Goal: Obtain resource: Obtain resource

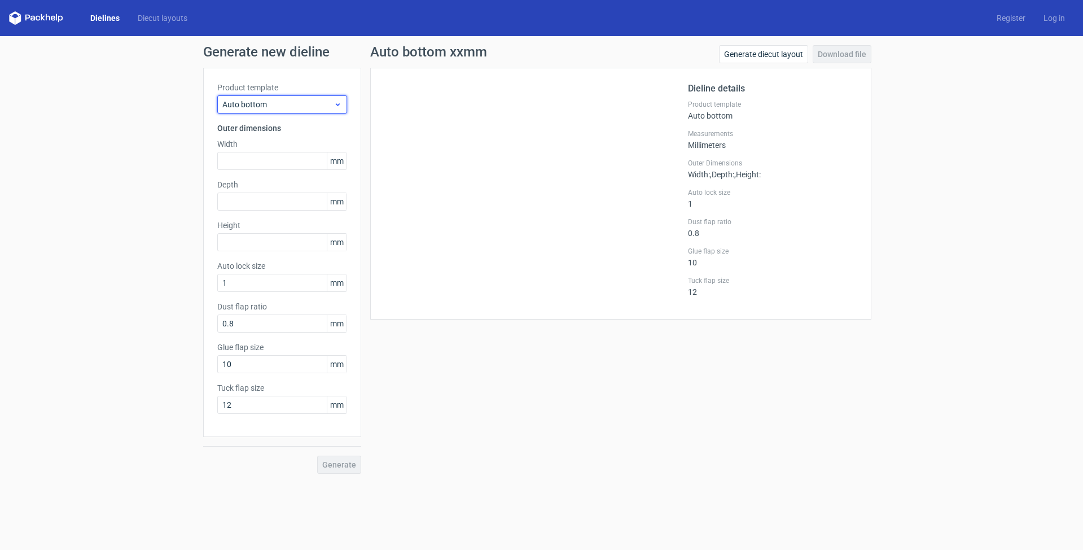
click at [275, 107] on span "Auto bottom" at bounding box center [277, 104] width 111 height 11
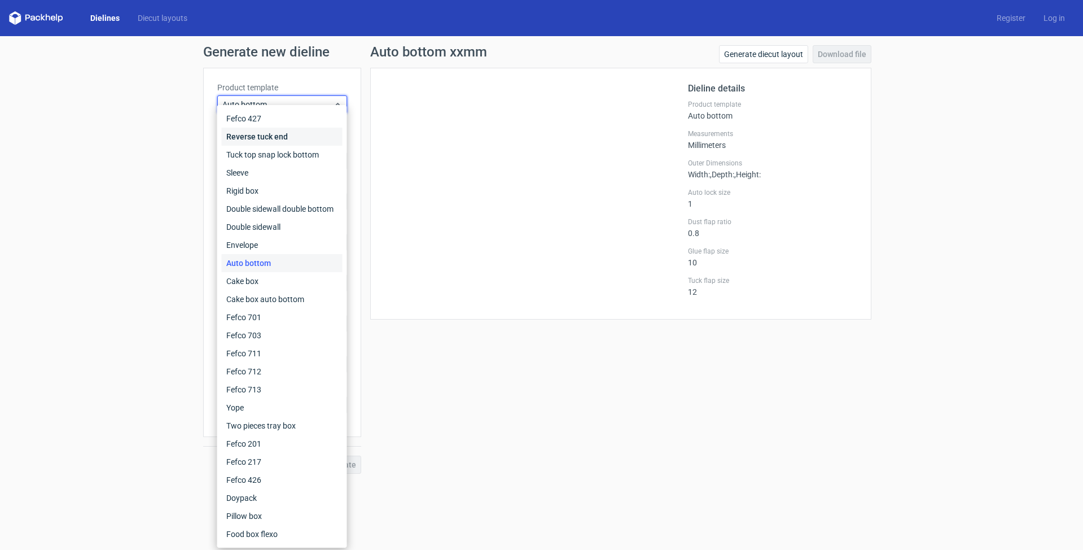
click at [269, 136] on div "Reverse tuck end" at bounding box center [282, 137] width 121 height 18
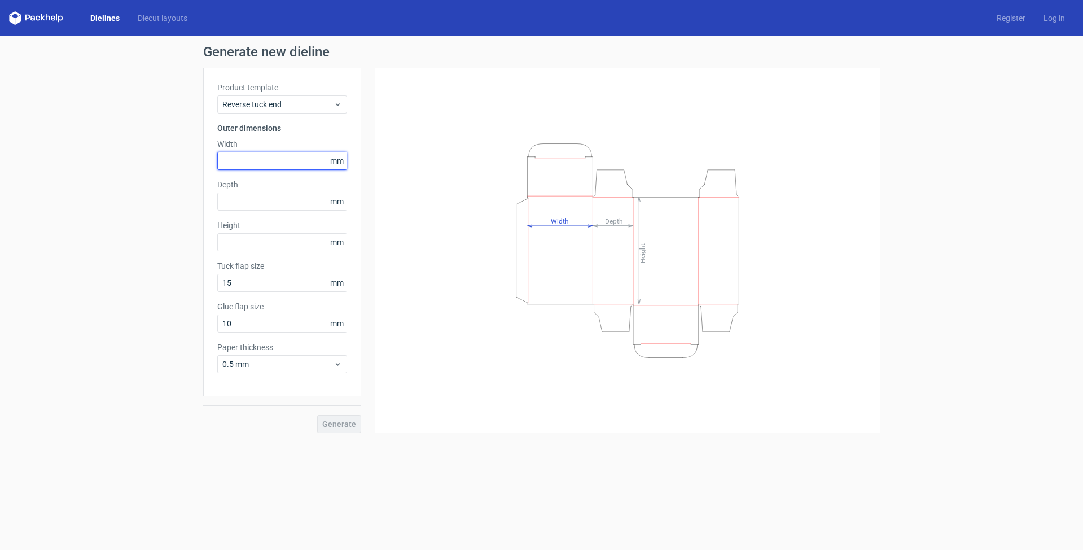
click at [252, 159] on input "text" at bounding box center [282, 161] width 130 height 18
click at [294, 108] on span "Reverse tuck end" at bounding box center [277, 104] width 111 height 11
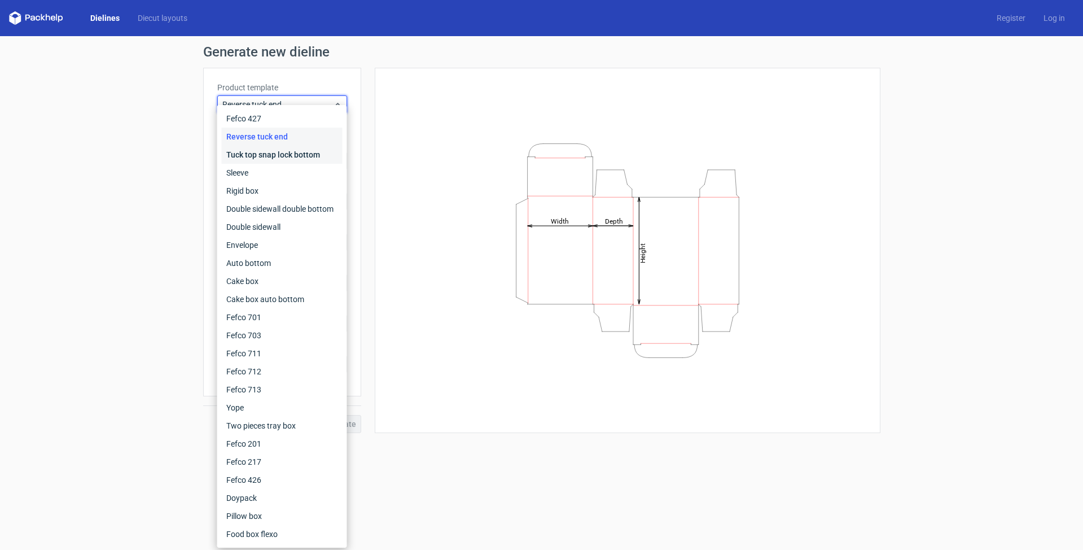
click at [286, 156] on div "Tuck top snap lock bottom" at bounding box center [282, 155] width 121 height 18
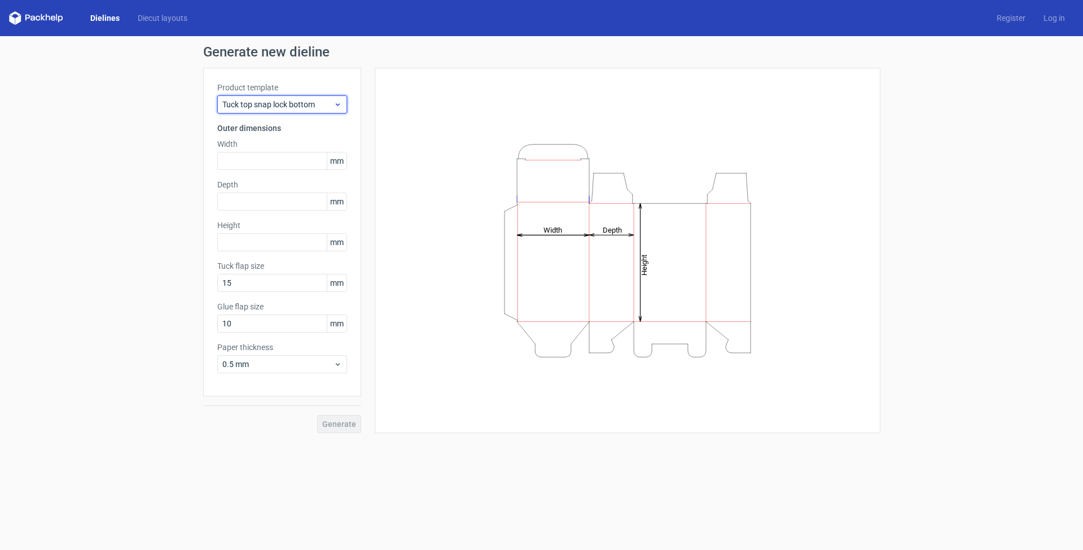
click at [275, 104] on span "Tuck top snap lock bottom" at bounding box center [277, 104] width 111 height 11
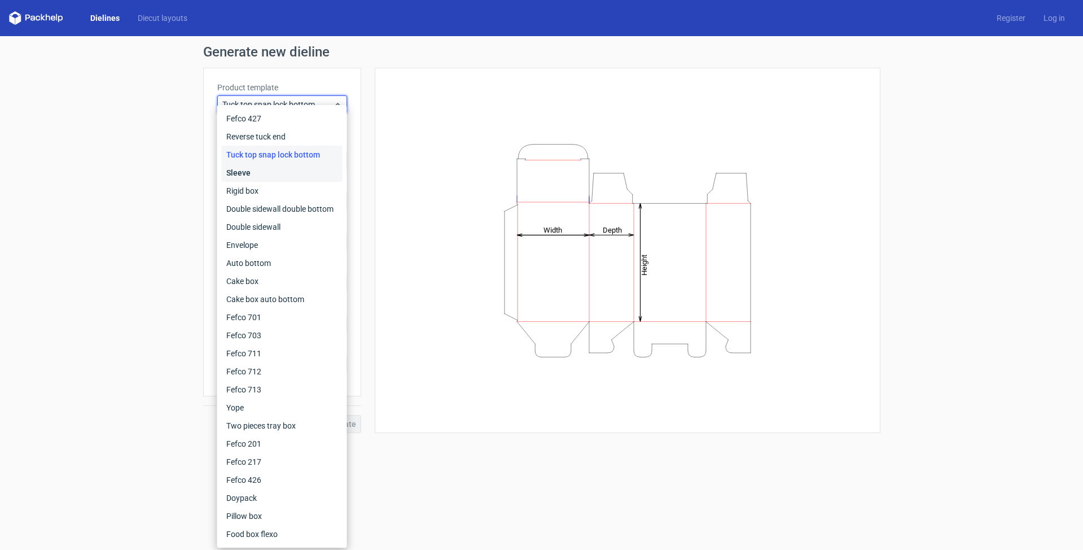
click at [242, 173] on div "Sleeve" at bounding box center [282, 173] width 121 height 18
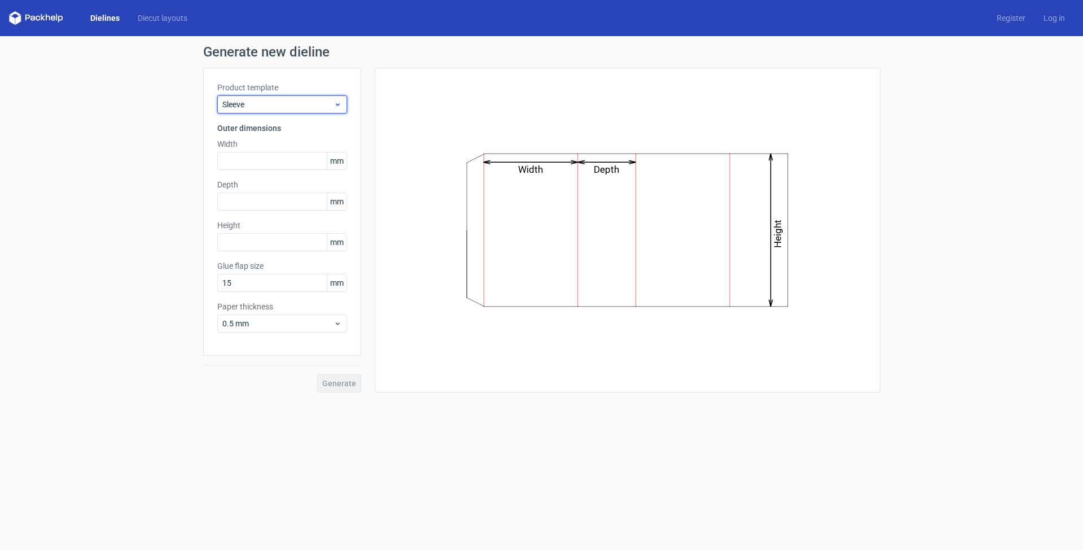
click at [275, 106] on span "Sleeve" at bounding box center [277, 104] width 111 height 11
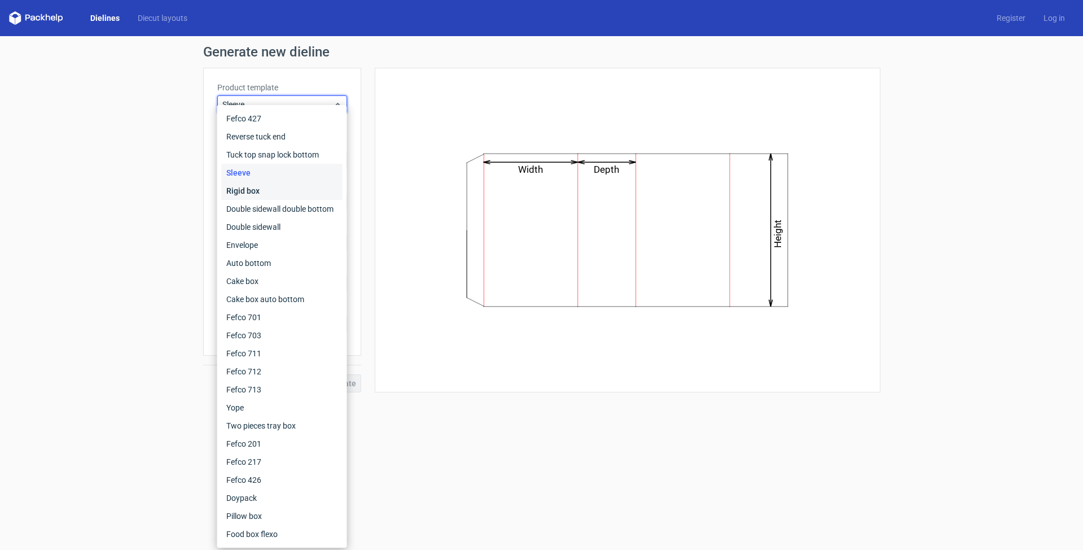
click at [251, 189] on div "Rigid box" at bounding box center [282, 191] width 121 height 18
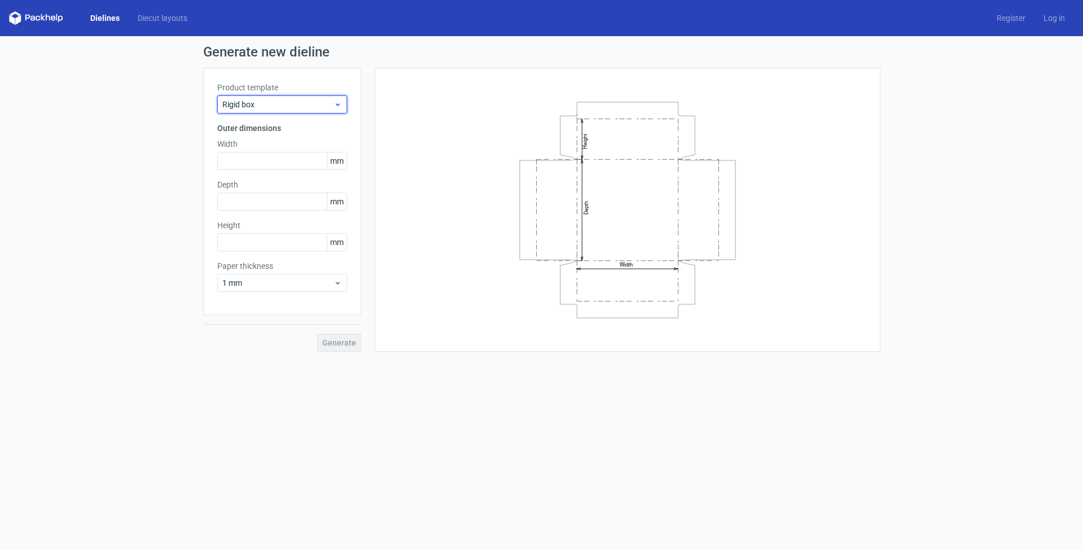
click at [283, 106] on span "Rigid box" at bounding box center [277, 104] width 111 height 11
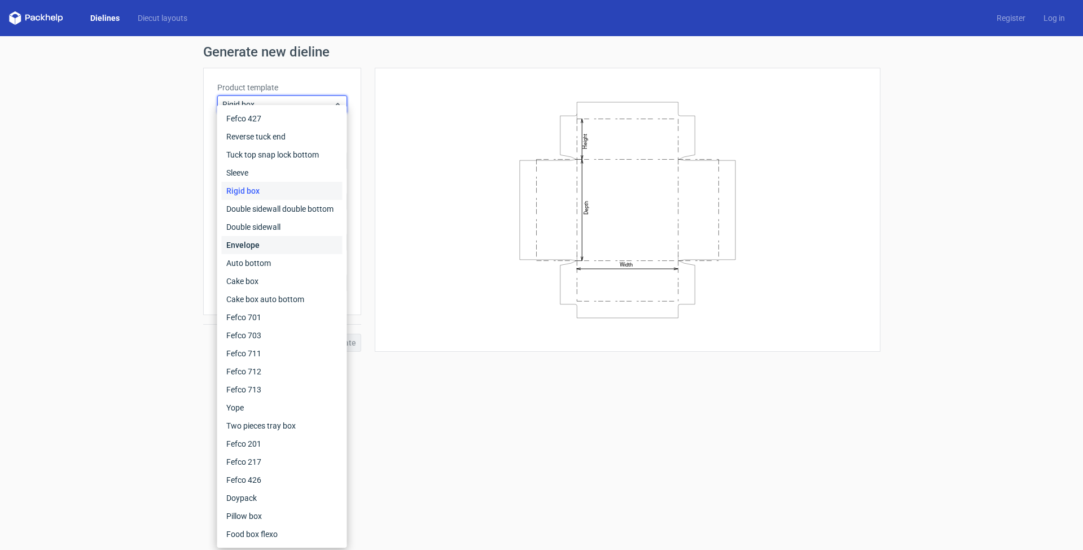
click at [254, 246] on div "Envelope" at bounding box center [282, 245] width 121 height 18
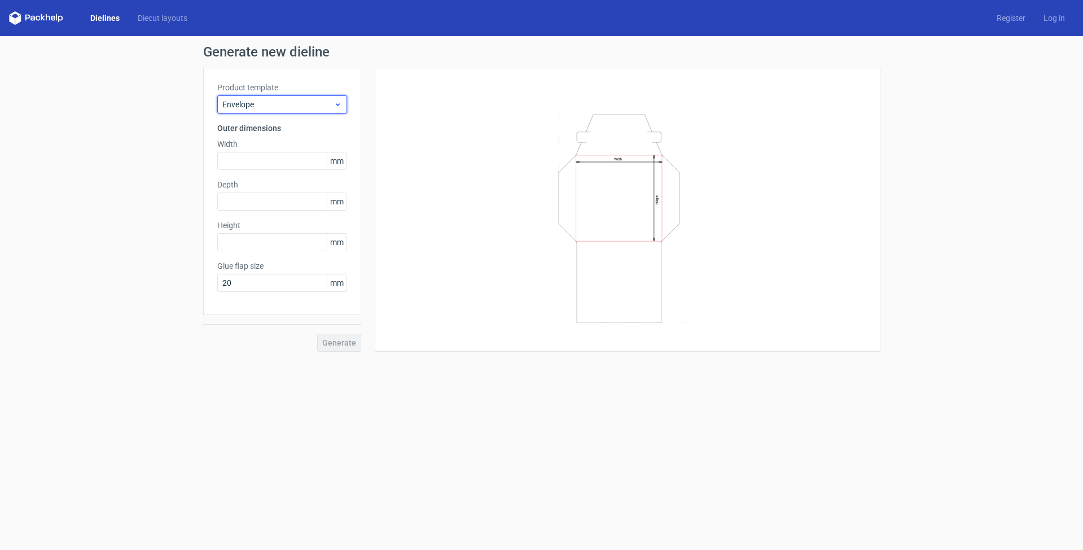
click at [272, 97] on div "Envelope" at bounding box center [282, 104] width 130 height 18
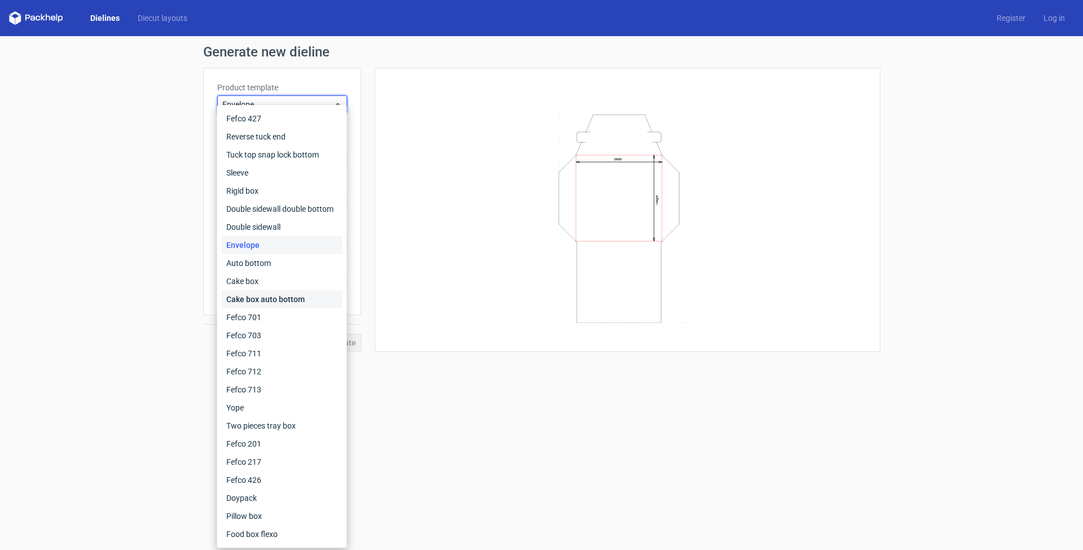
click at [264, 301] on div "Cake box auto bottom" at bounding box center [282, 299] width 121 height 18
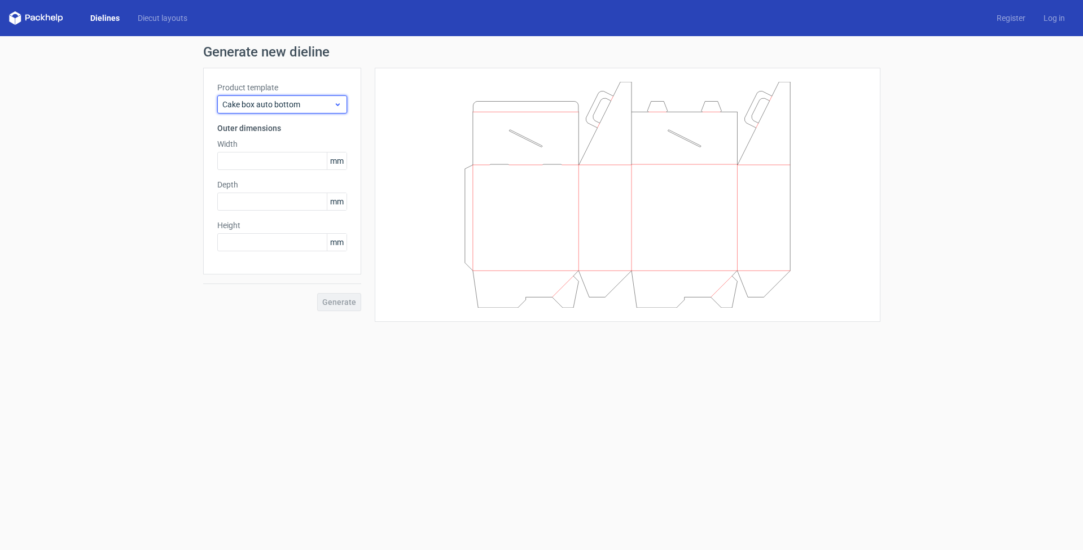
click at [283, 102] on span "Cake box auto bottom" at bounding box center [277, 104] width 111 height 11
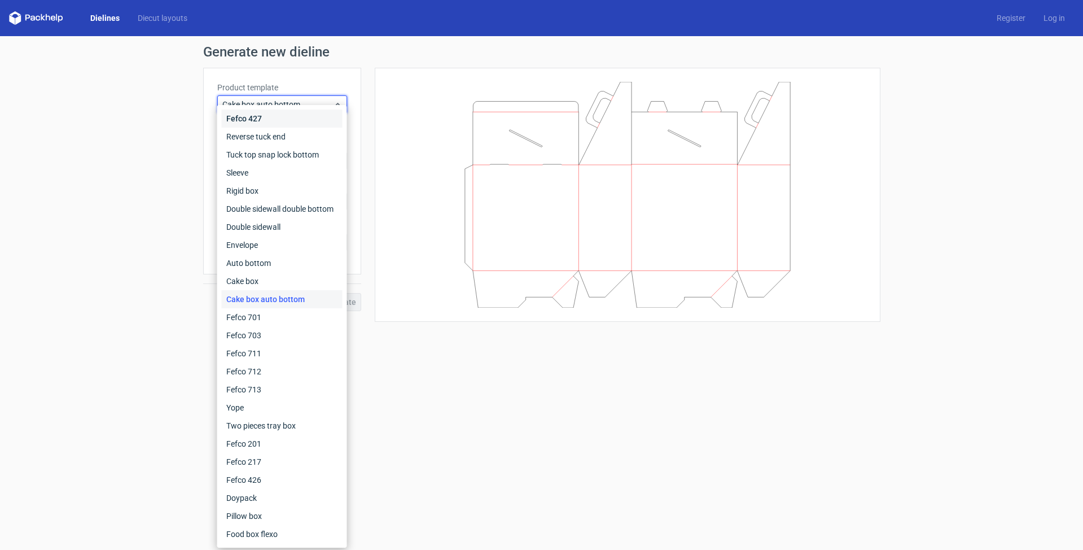
click at [247, 119] on div "Fefco 427" at bounding box center [282, 119] width 121 height 18
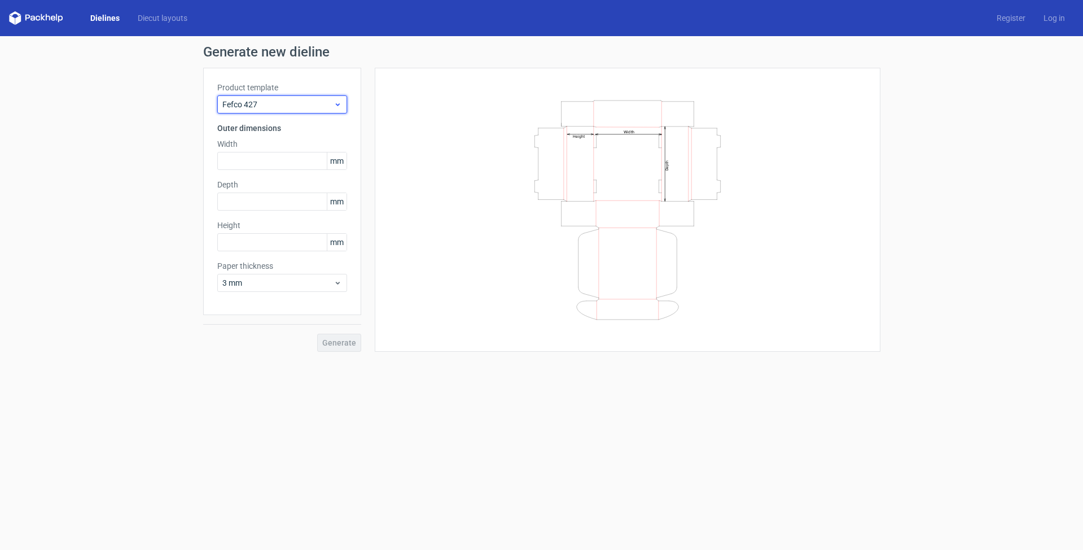
click at [339, 104] on use at bounding box center [337, 104] width 4 height 3
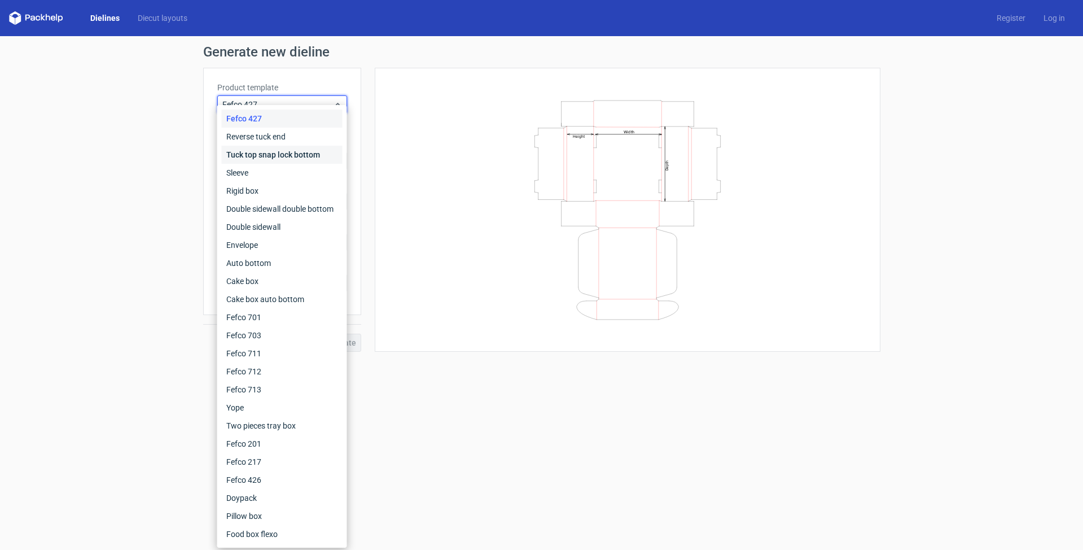
click at [277, 155] on div "Tuck top snap lock bottom" at bounding box center [282, 155] width 121 height 18
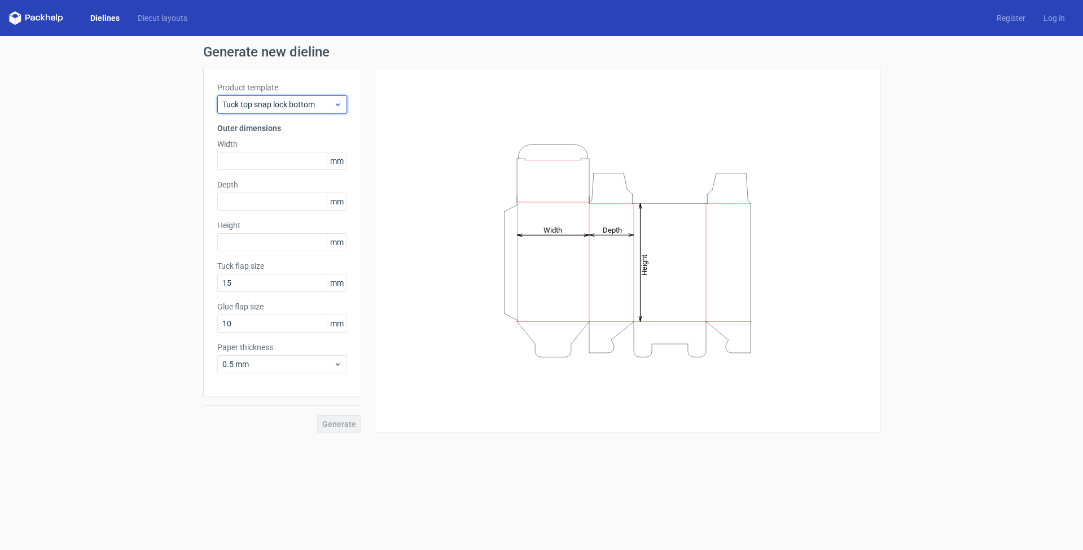
click at [291, 108] on span "Tuck top snap lock bottom" at bounding box center [277, 104] width 111 height 11
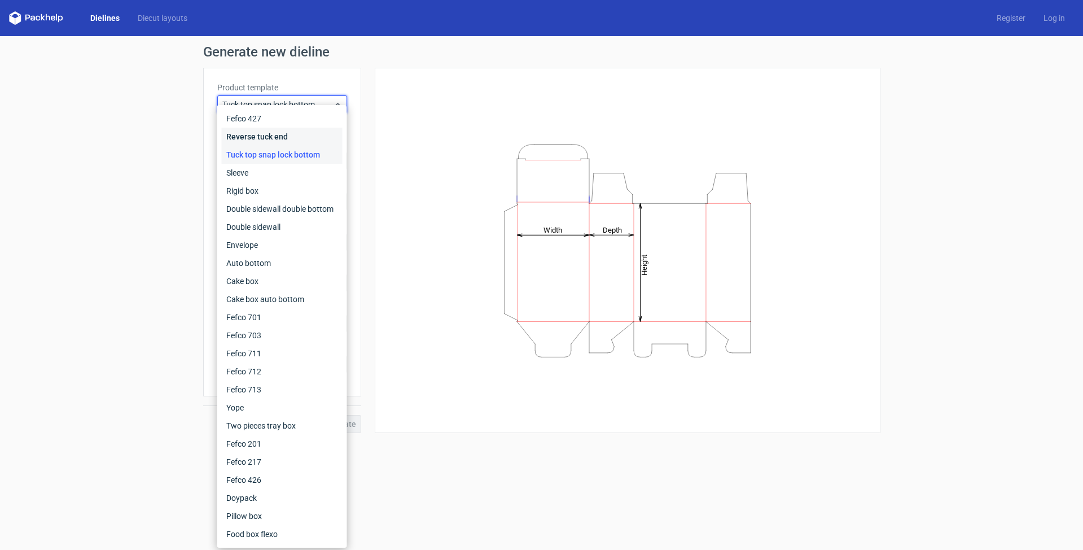
click at [278, 138] on div "Reverse tuck end" at bounding box center [282, 137] width 121 height 18
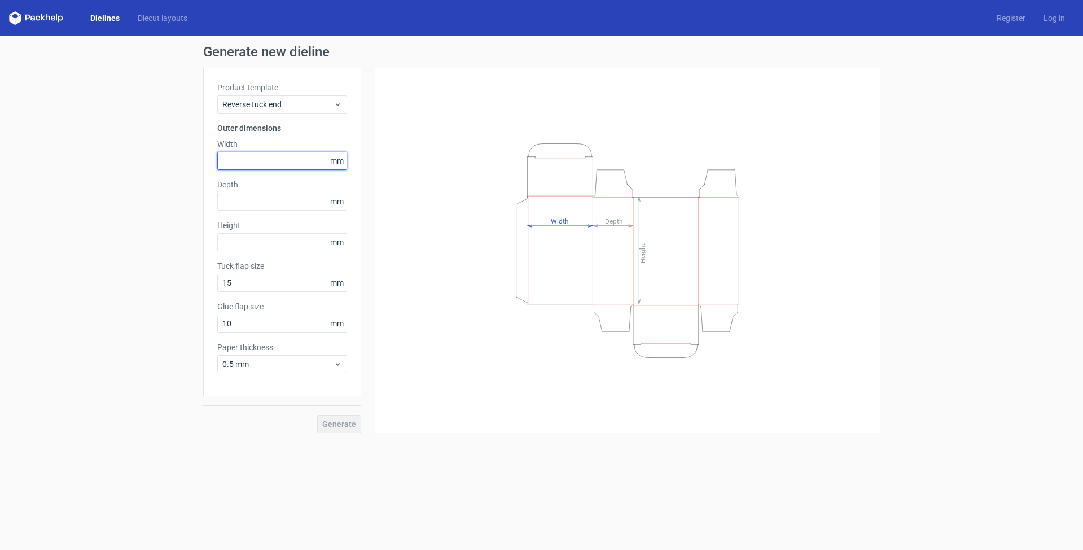
click at [233, 160] on input "text" at bounding box center [282, 161] width 130 height 18
type input "44"
click at [233, 199] on input "text" at bounding box center [282, 201] width 130 height 18
type input "44"
click at [229, 243] on input "text" at bounding box center [282, 242] width 130 height 18
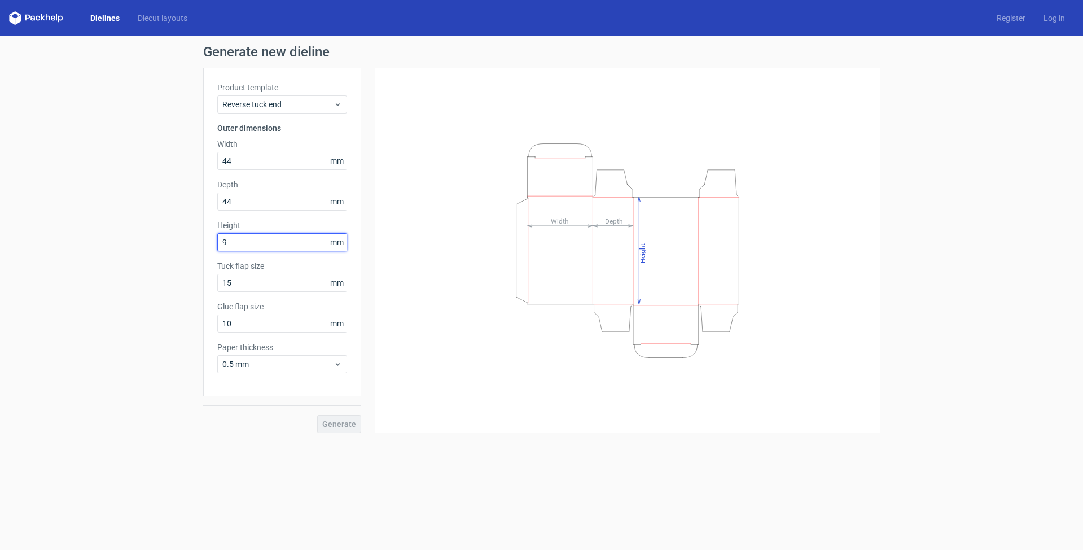
type input "98"
click at [340, 424] on button "Generate" at bounding box center [339, 424] width 44 height 18
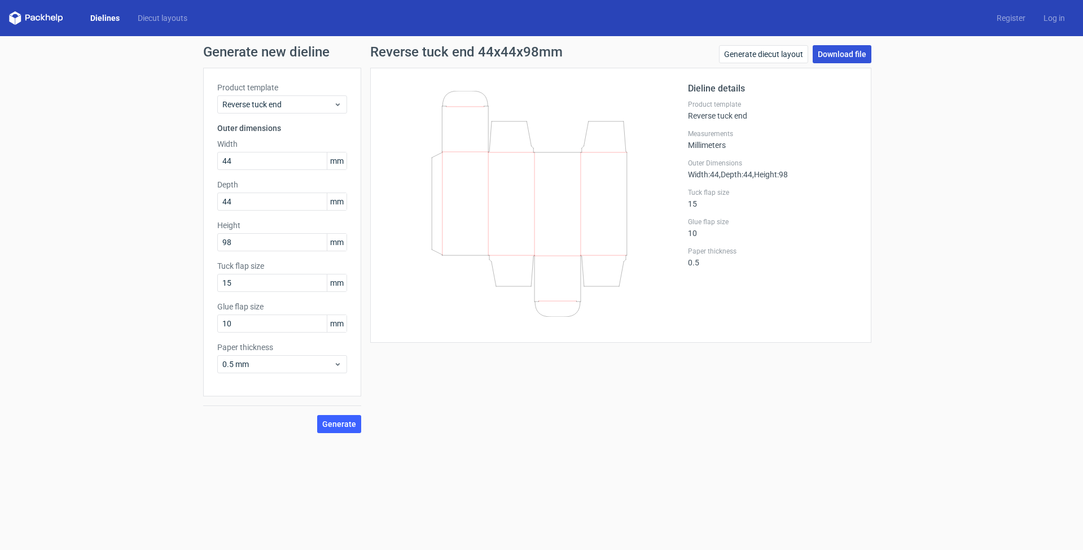
click at [826, 54] on link "Download file" at bounding box center [842, 54] width 59 height 18
